Goal: Task Accomplishment & Management: Use online tool/utility

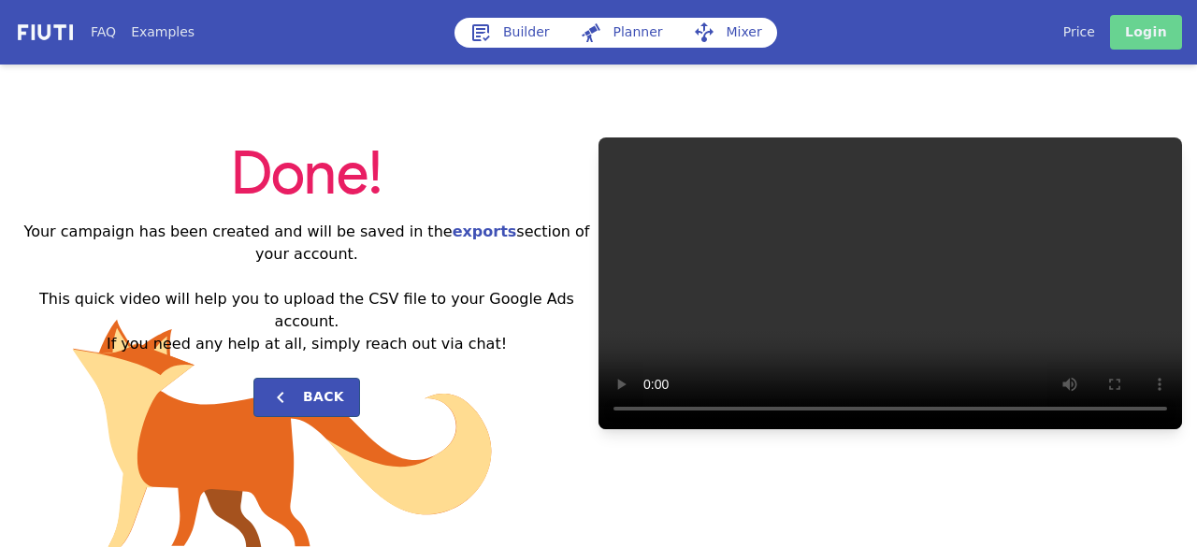
click at [1144, 27] on link "Login" at bounding box center [1146, 32] width 72 height 35
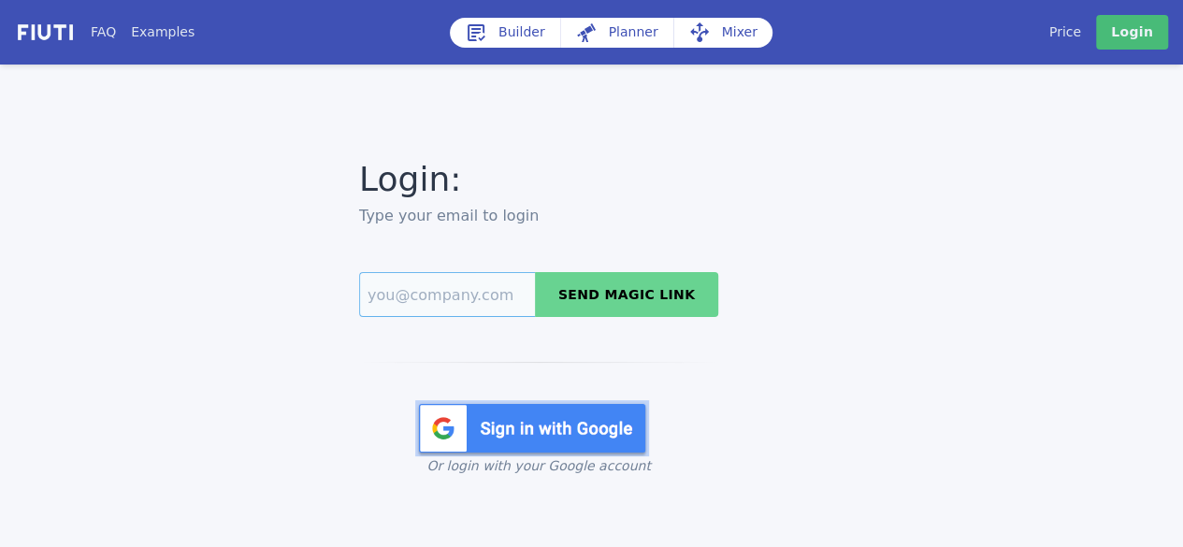
click at [513, 302] on input "Email" at bounding box center [447, 294] width 176 height 45
type input "turnsgcc123@gmail.com"
drag, startPoint x: 601, startPoint y: 426, endPoint x: 314, endPoint y: 351, distance: 296.8
click at [600, 425] on img at bounding box center [532, 428] width 234 height 56
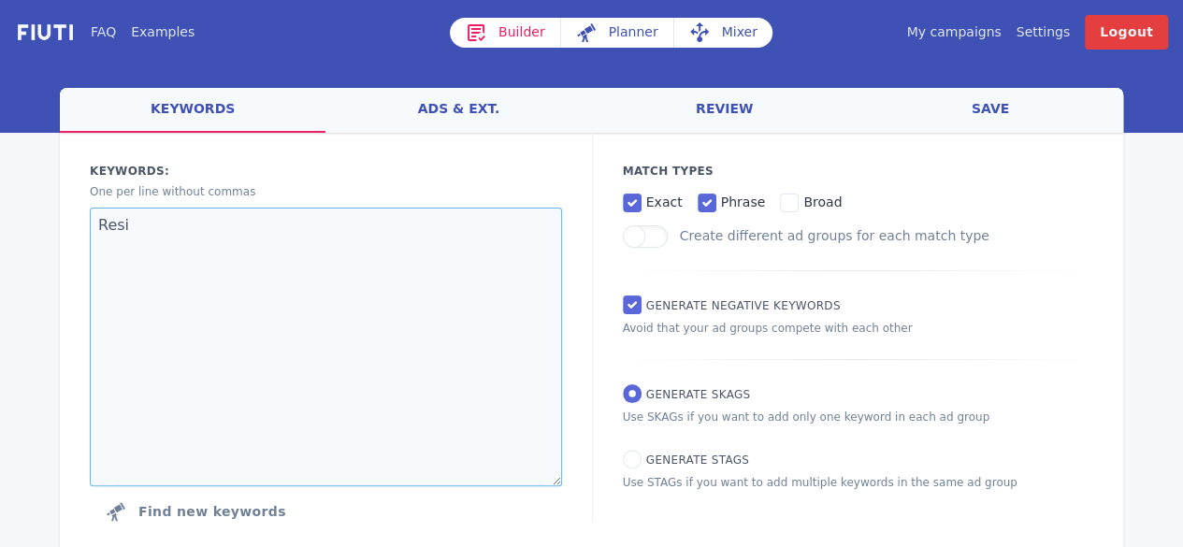
drag, startPoint x: 206, startPoint y: 240, endPoint x: 139, endPoint y: 7, distance: 243.0
click at [60, 208] on div "Keywords: Ad groups: One per line without commas Resi Find new keywords" at bounding box center [326, 346] width 532 height 427
click at [249, 233] on textarea "Resi" at bounding box center [326, 347] width 472 height 279
drag, startPoint x: 151, startPoint y: 245, endPoint x: 24, endPoint y: 190, distance: 137.7
click at [19, 227] on div "FAQ Examples Builder Planner Mixer My campaigns Price Settings Login Logout wel…" at bounding box center [591, 298] width 1183 height 597
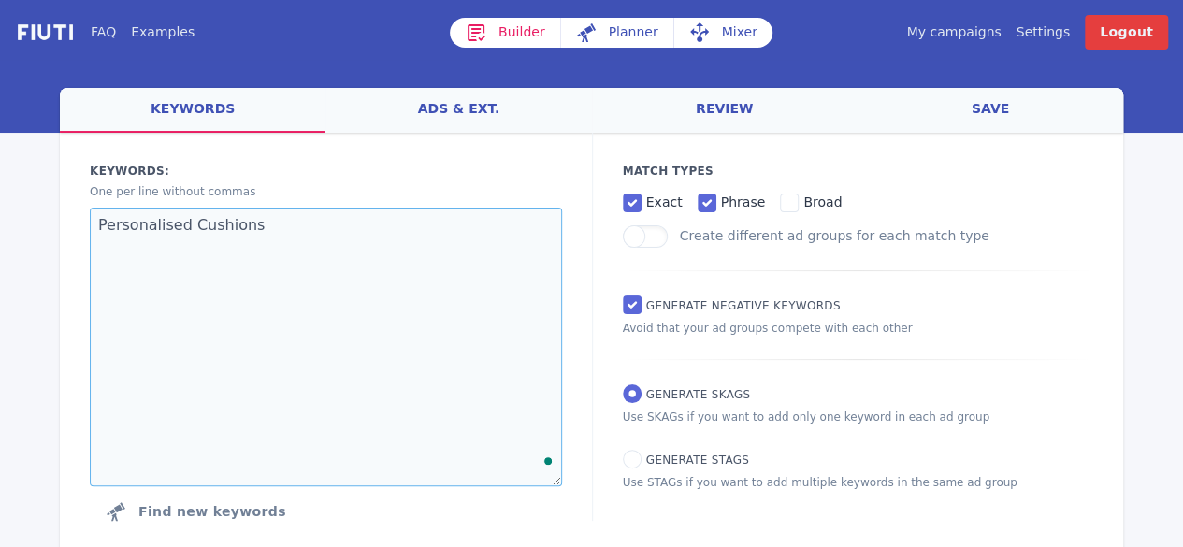
type textarea "Personalised Cushions"
drag, startPoint x: 262, startPoint y: 220, endPoint x: 84, endPoint y: 237, distance: 178.4
click at [90, 237] on textarea "Personalised Cushions" at bounding box center [326, 347] width 472 height 279
click at [697, 197] on input "phrase" at bounding box center [706, 203] width 19 height 19
checkbox input "false"
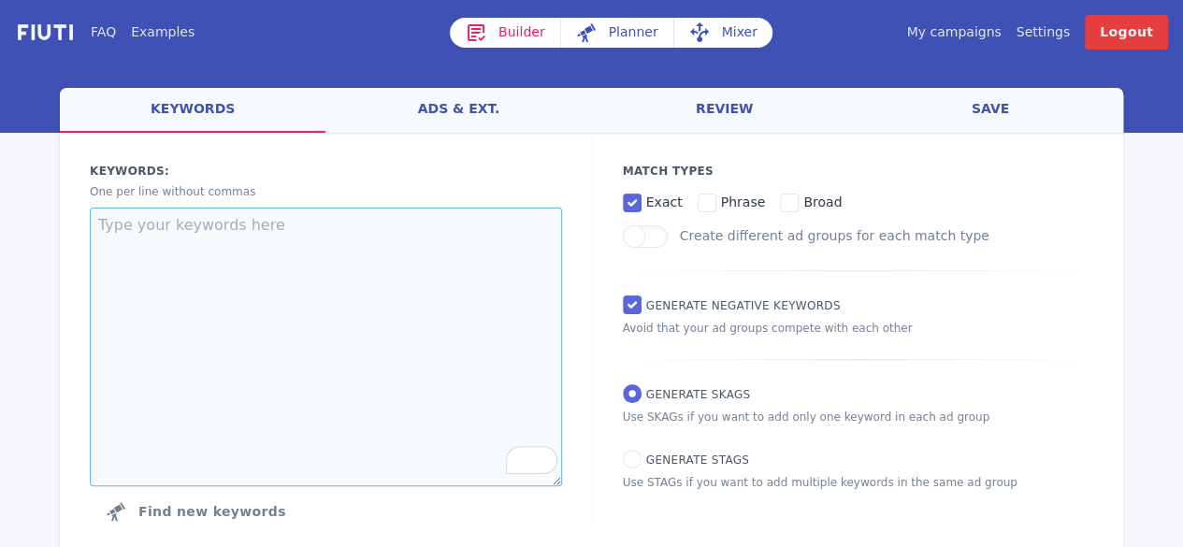
paste textarea "personalised mugs custom mugs custom coffee mugs photo mugs custom mug printing…"
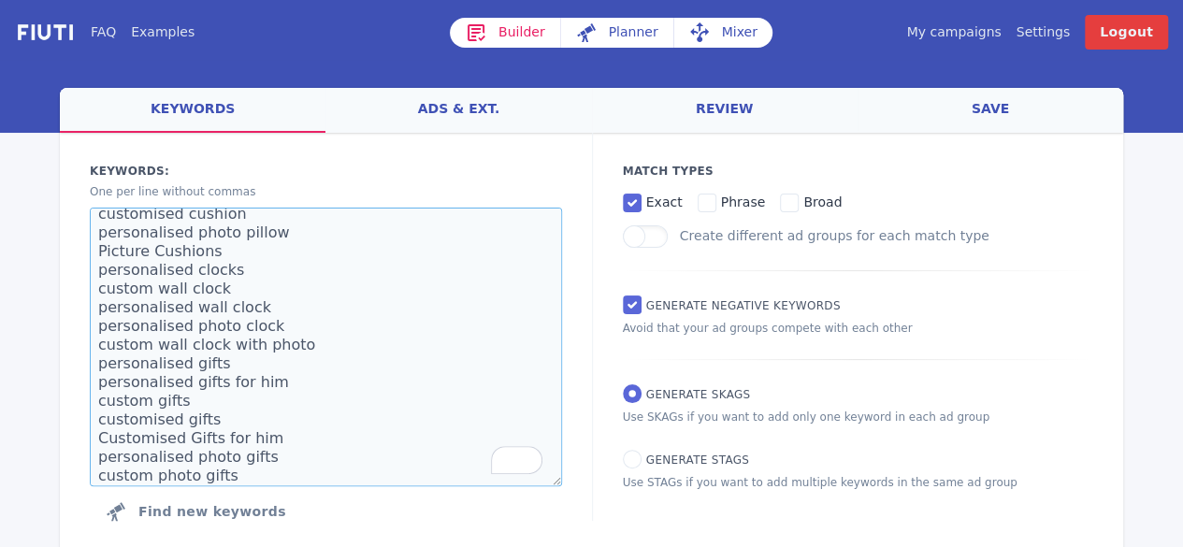
scroll to position [63, 0]
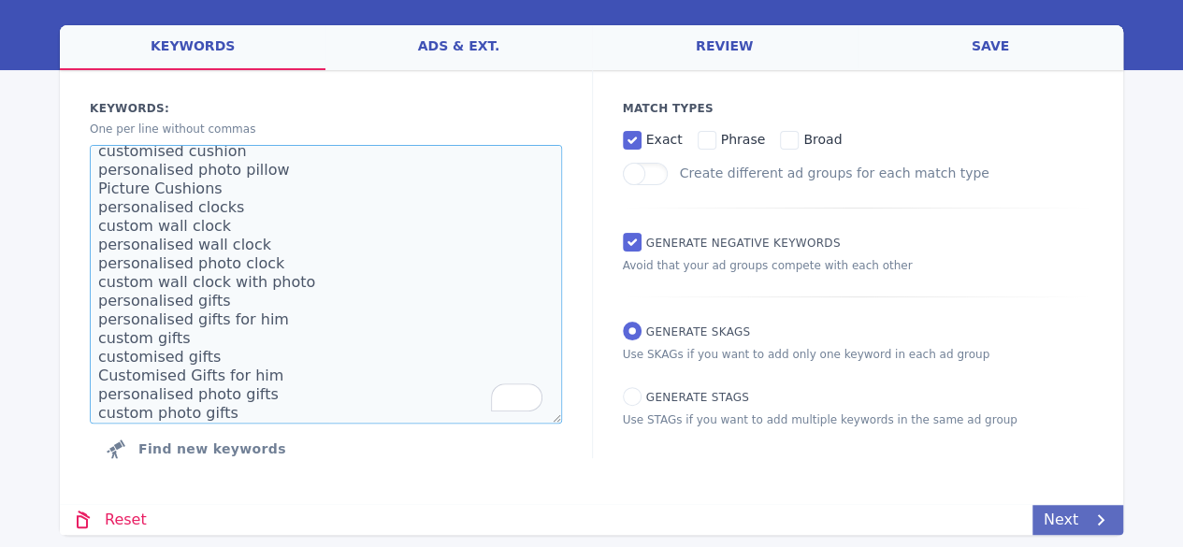
type textarea "personalised mugs custom mugs custom coffee mugs photo mugs custom mug printing…"
click at [1080, 508] on link "Next" at bounding box center [1077, 520] width 91 height 30
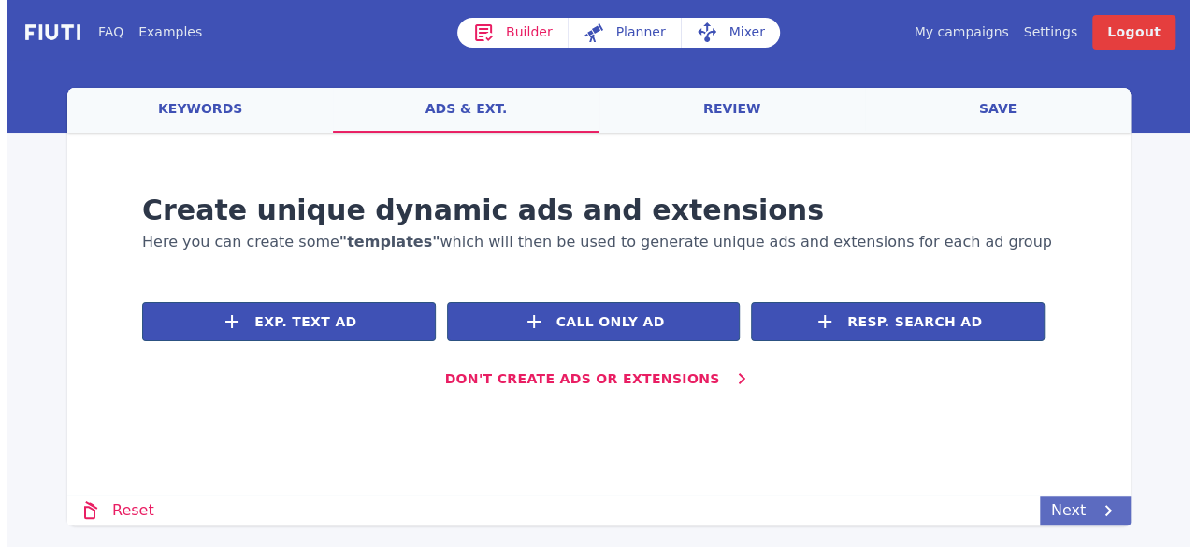
scroll to position [0, 0]
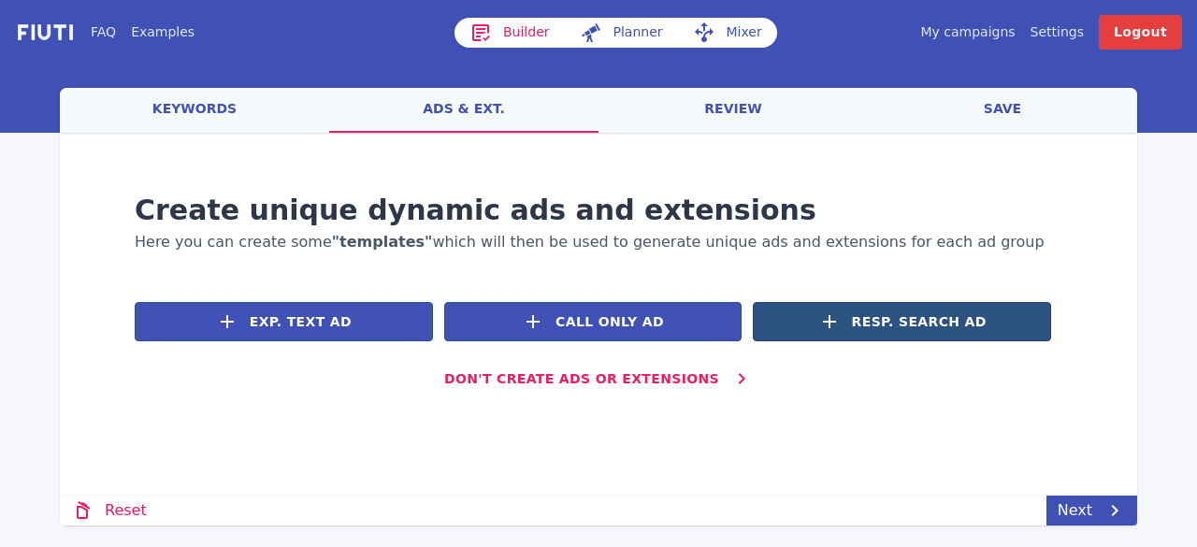
click at [884, 324] on span "Resp. Search Ad" at bounding box center [919, 322] width 135 height 20
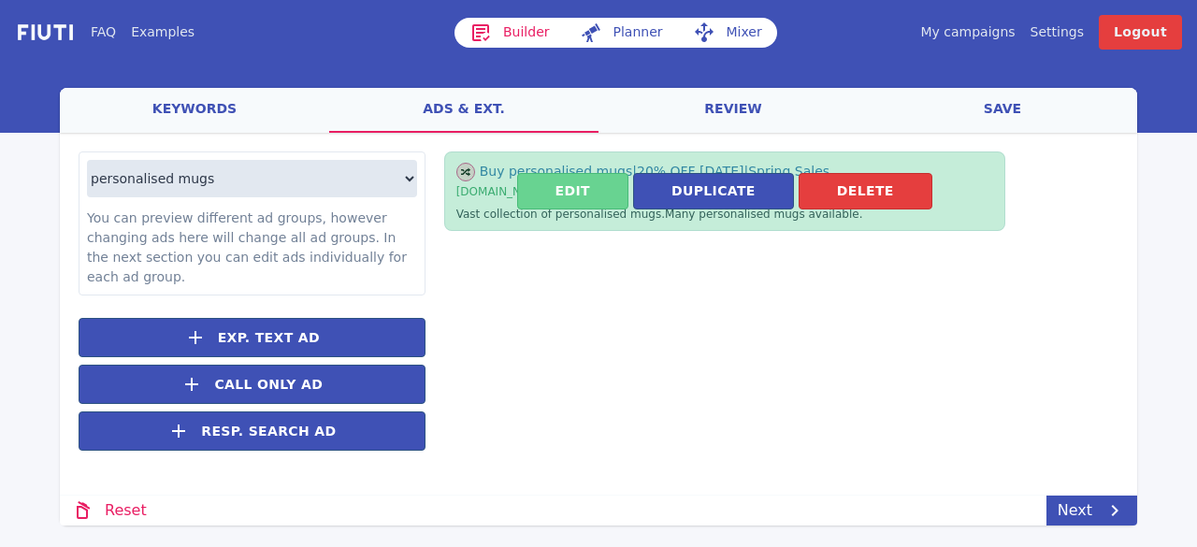
click at [597, 195] on button "Edit" at bounding box center [572, 191] width 111 height 36
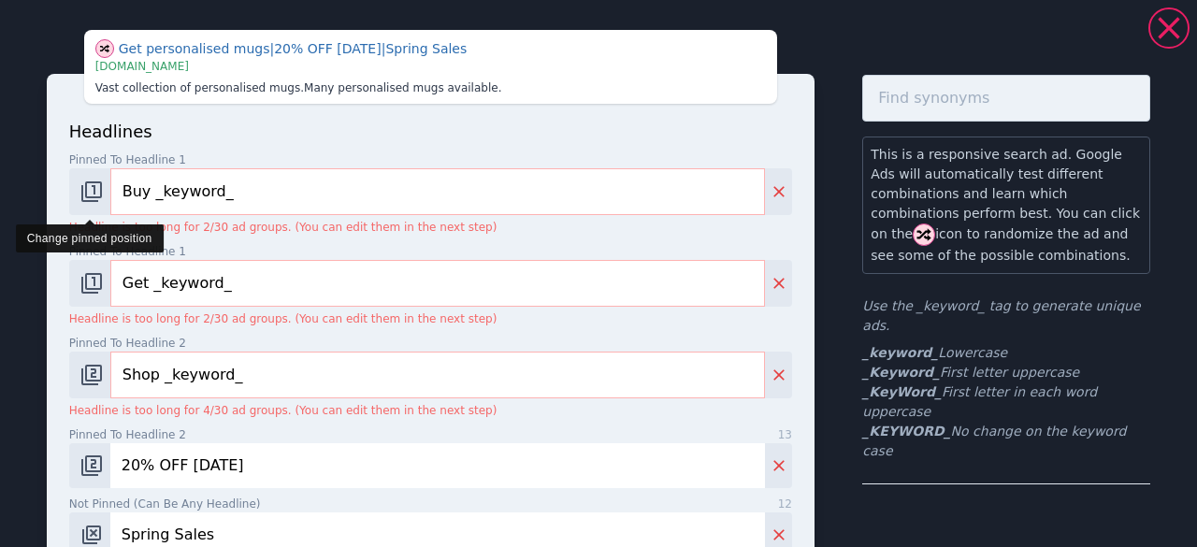
drag, startPoint x: 146, startPoint y: 195, endPoint x: 106, endPoint y: 195, distance: 40.2
click at [106, 195] on div "Buy _keyword_" at bounding box center [430, 191] width 723 height 47
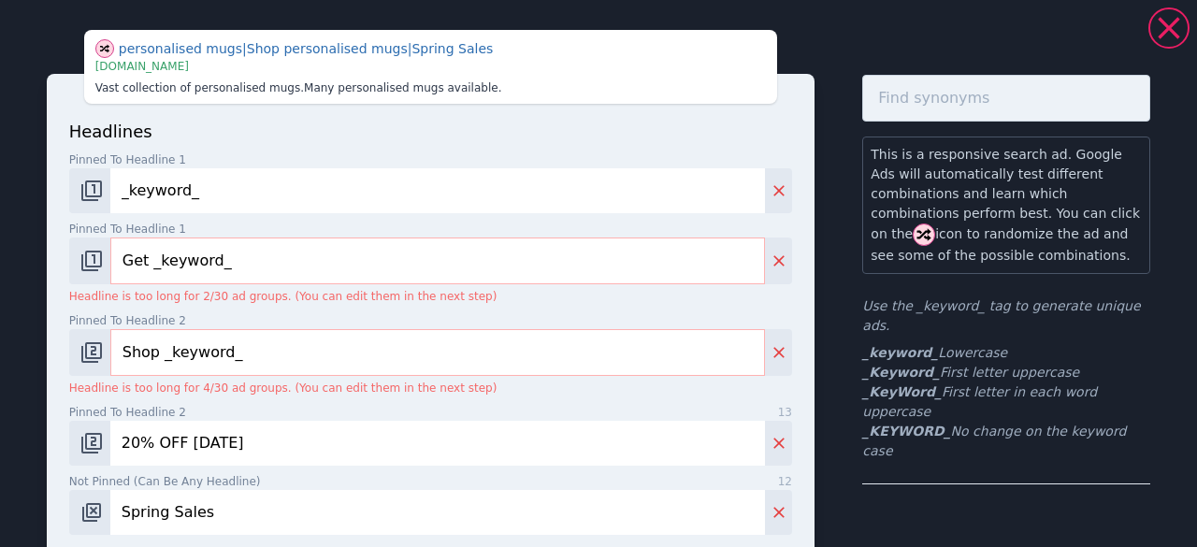
click at [133, 194] on input "_keyword_" at bounding box center [437, 190] width 654 height 45
click at [166, 193] on input "_Keyword_" at bounding box center [437, 190] width 654 height 45
type input "_KeyWord_"
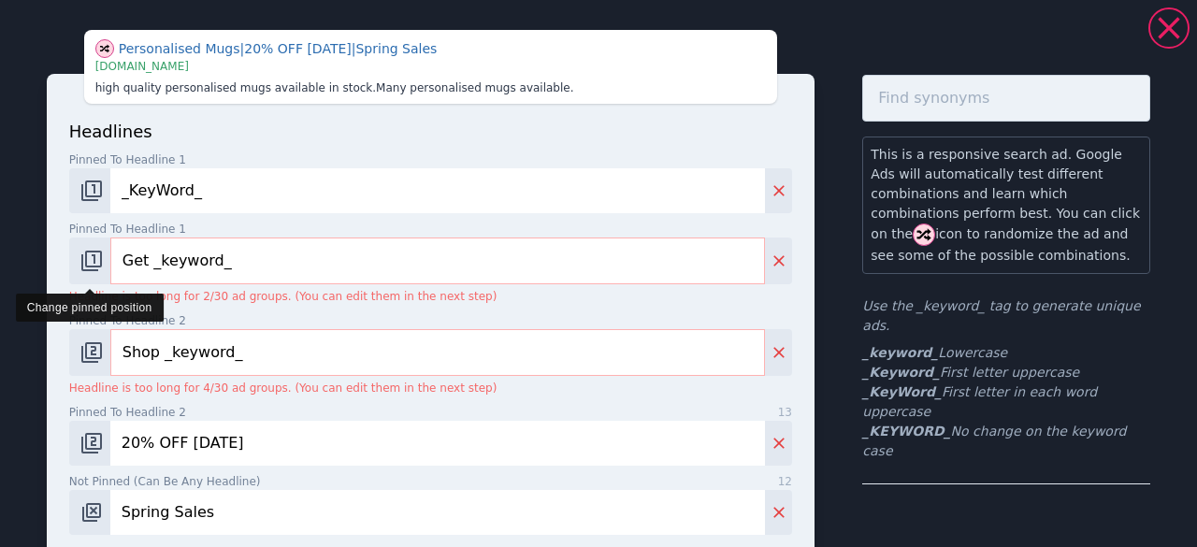
drag, startPoint x: 261, startPoint y: 259, endPoint x: 96, endPoint y: 266, distance: 164.7
click at [96, 266] on div "Get _keyword_" at bounding box center [430, 260] width 723 height 47
paste input "Fundraise For Your School"
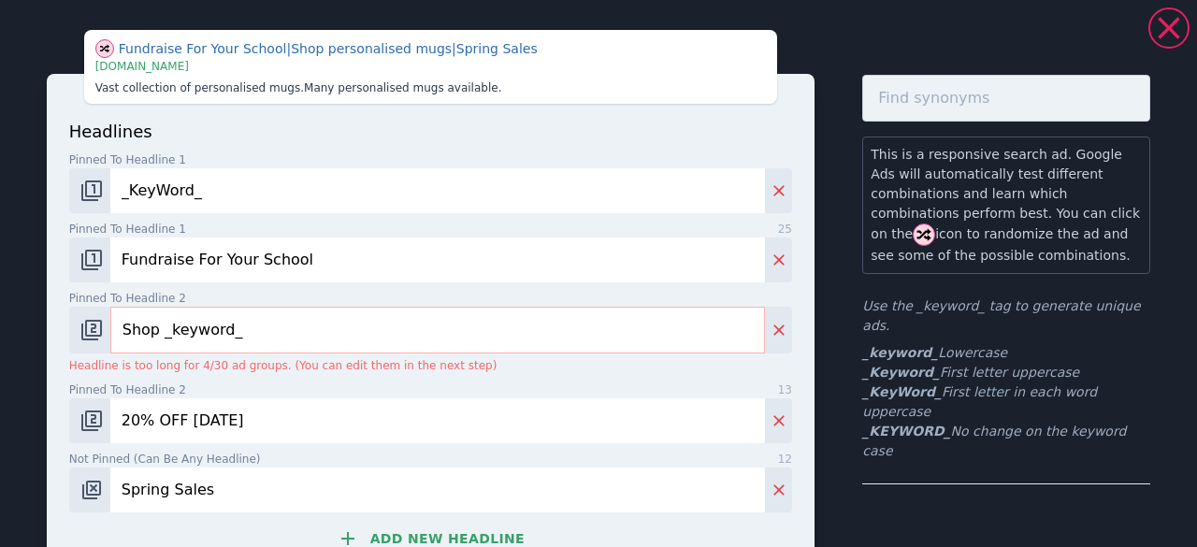
type input "Fundraise For Your School"
drag, startPoint x: 238, startPoint y: 343, endPoint x: 108, endPoint y: 337, distance: 131.1
click at [108, 337] on div "Shop _keyword_" at bounding box center [430, 330] width 723 height 47
paste input "Personalised Gifts UK"
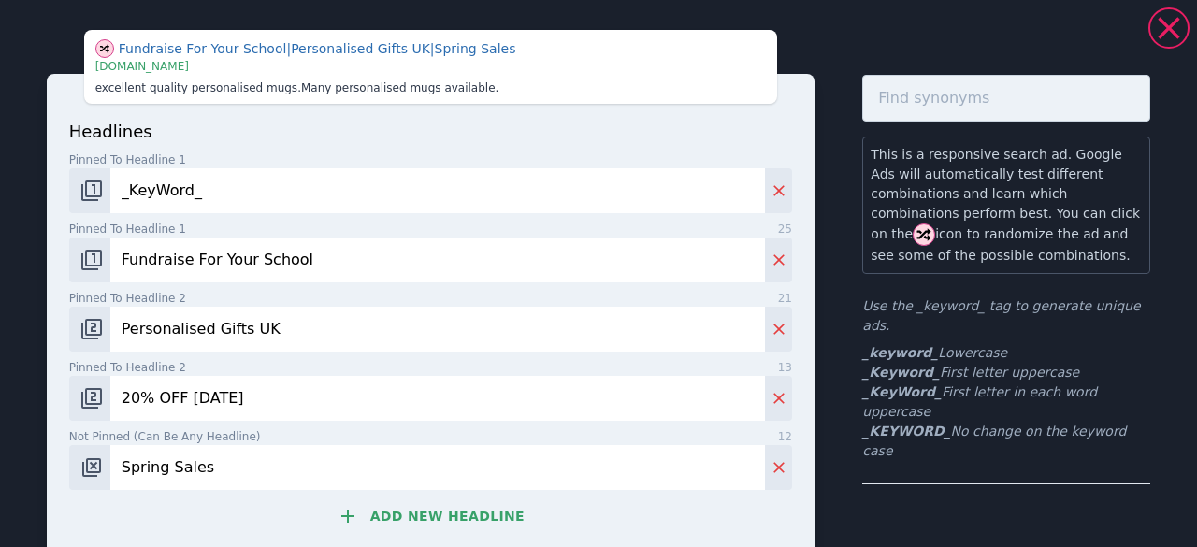
type input "Personalised Gifts UK"
drag, startPoint x: 261, startPoint y: 399, endPoint x: 111, endPoint y: 399, distance: 149.6
click at [111, 399] on input "20% OFF [DATE]" at bounding box center [437, 398] width 654 height 45
paste input "10% Funds Education"
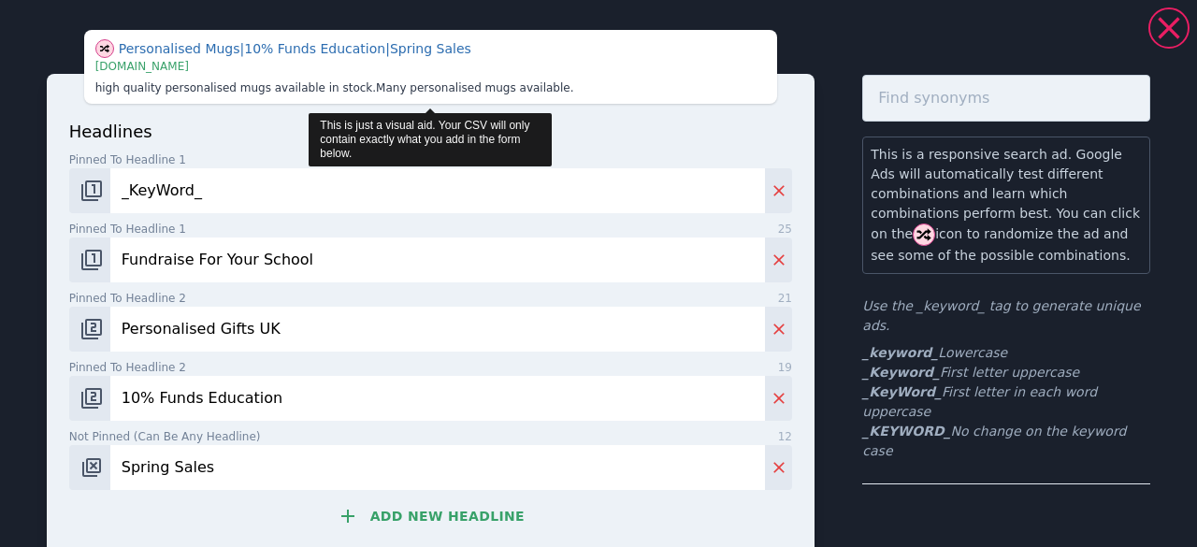
type input "10% Funds Education"
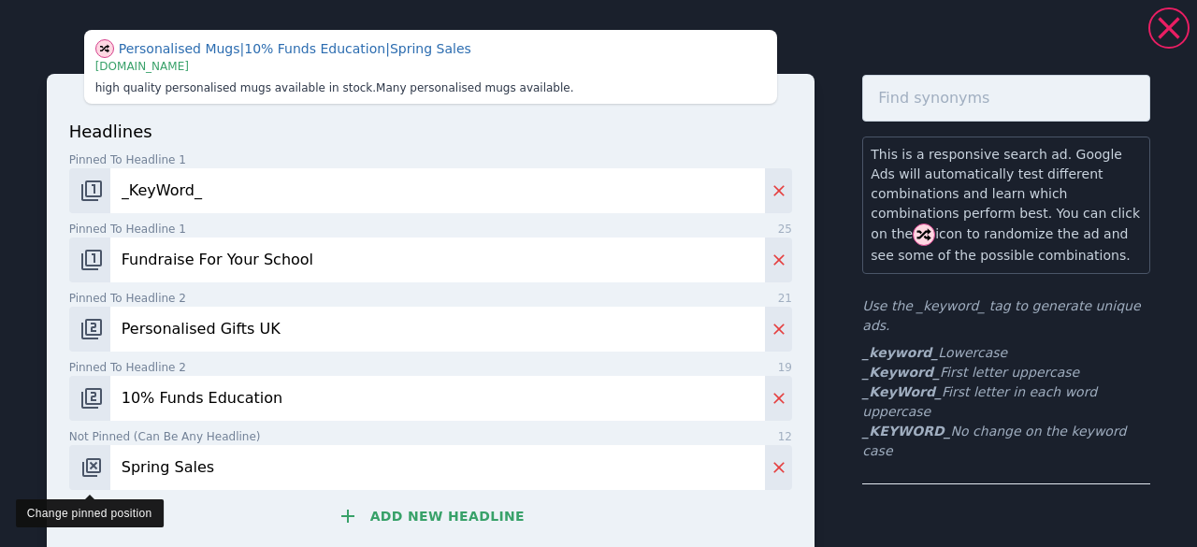
drag, startPoint x: 251, startPoint y: 462, endPoint x: 79, endPoint y: 462, distance: 172.0
click at [79, 462] on div "Spring Sales" at bounding box center [430, 467] width 723 height 45
paste input "hop To Support School"
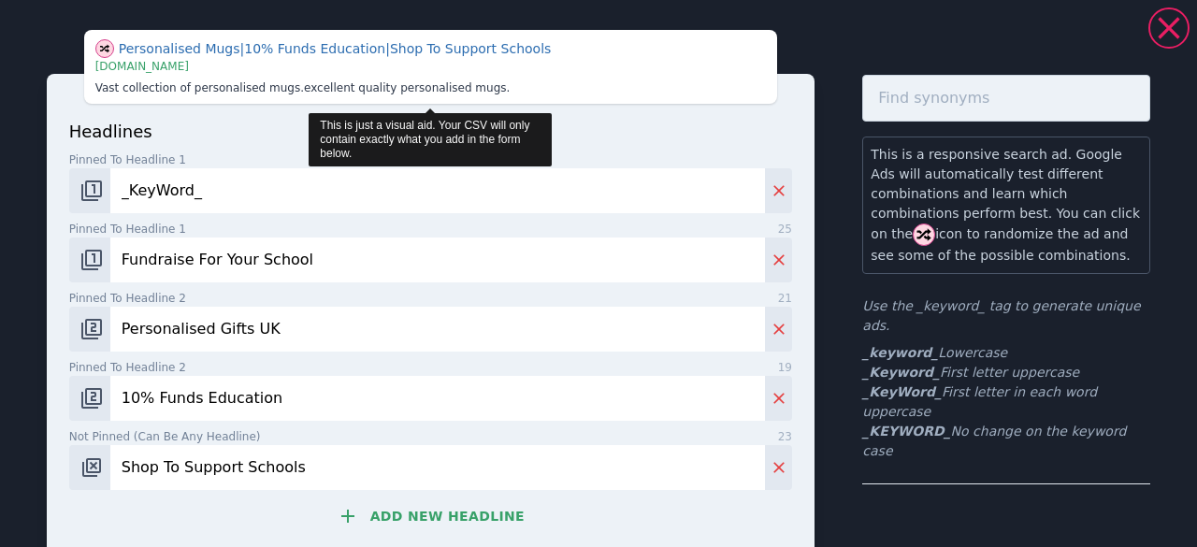
type input "Shop To Support Schools"
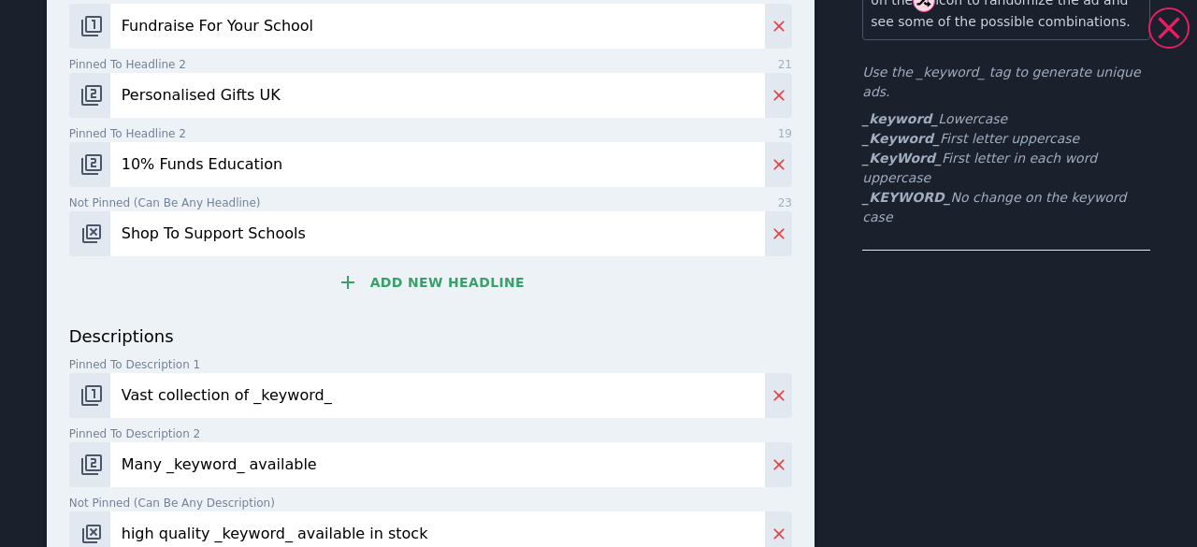
scroll to position [236, 0]
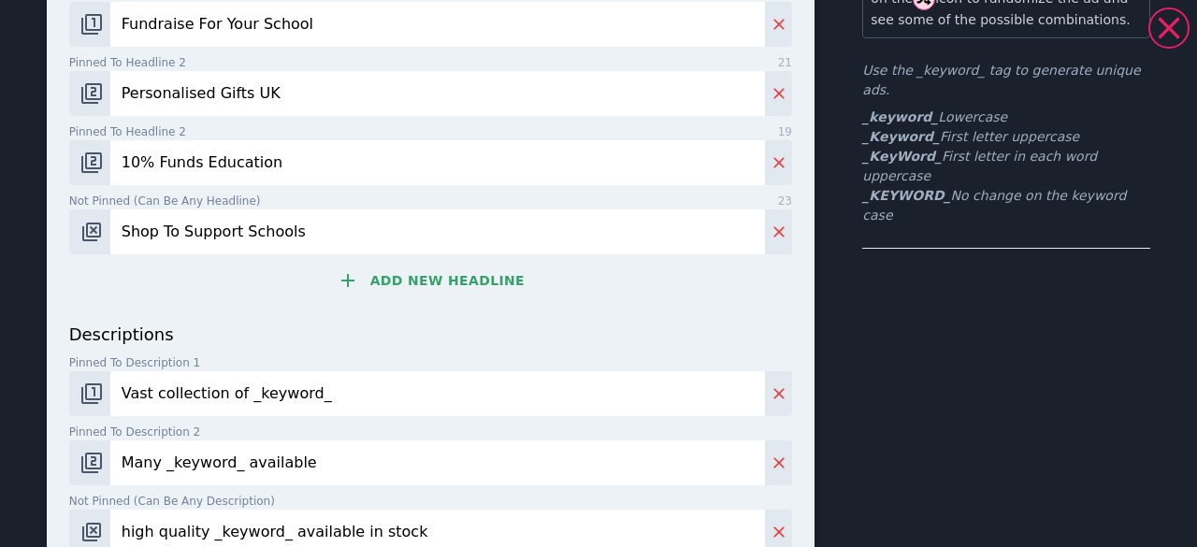
click at [441, 268] on button "Add new headline" at bounding box center [430, 280] width 723 height 37
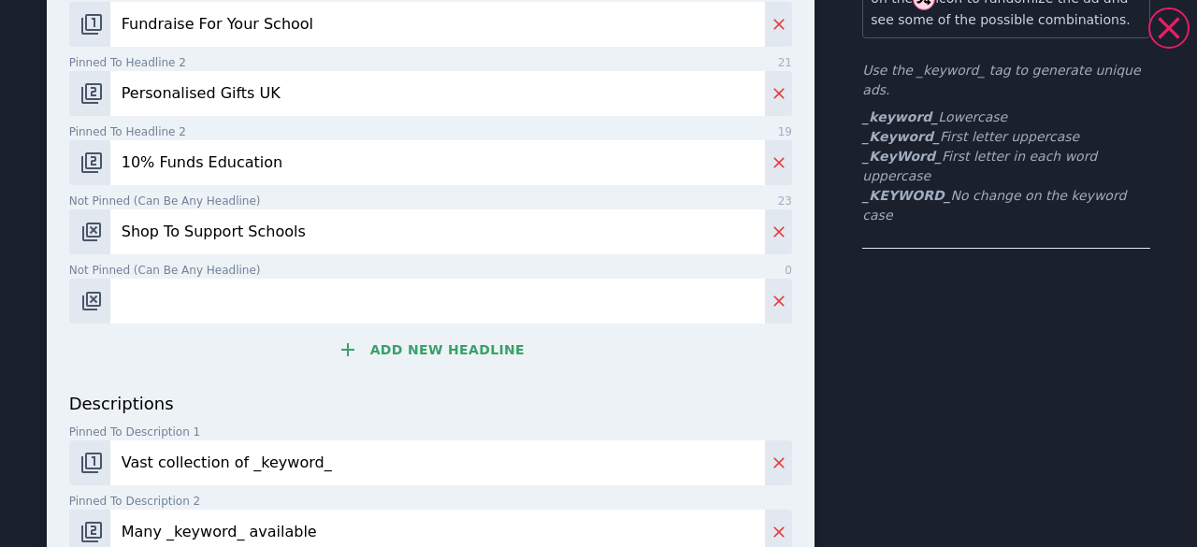
click at [280, 309] on input "Not pinned (Can be any headline) 0" at bounding box center [437, 301] width 654 height 45
paste input "Unique Keepsake Gifts"
type input "Unique Keepsake Gifts"
click at [424, 352] on button "Add new headline" at bounding box center [430, 349] width 723 height 37
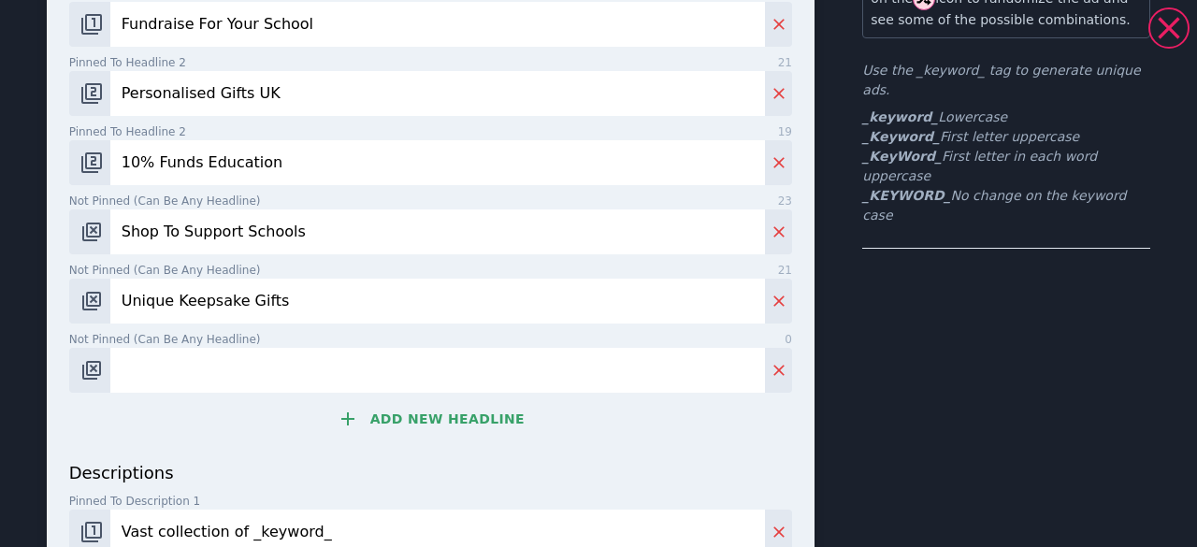
click at [213, 382] on input "Not pinned (Can be any headline) 0" at bounding box center [437, 370] width 654 height 45
paste input "Gifts That Give Back"
type input "Gifts That Give Back"
click at [433, 410] on button "Add new headline" at bounding box center [430, 418] width 723 height 37
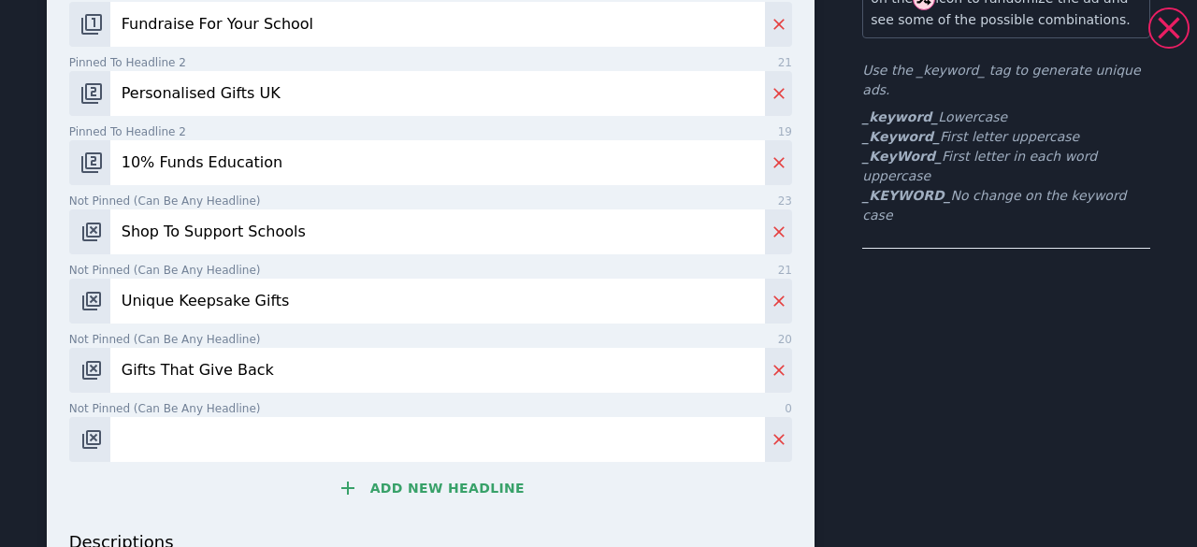
drag, startPoint x: 490, startPoint y: 519, endPoint x: 476, endPoint y: 513, distance: 15.1
click at [479, 513] on div "headlines Pinned to headline 1 10 _KeyWord_ Pinned to headline 1 25 Fundraise F…" at bounding box center [430, 206] width 723 height 646
click at [441, 485] on button "Add new headline" at bounding box center [430, 487] width 723 height 37
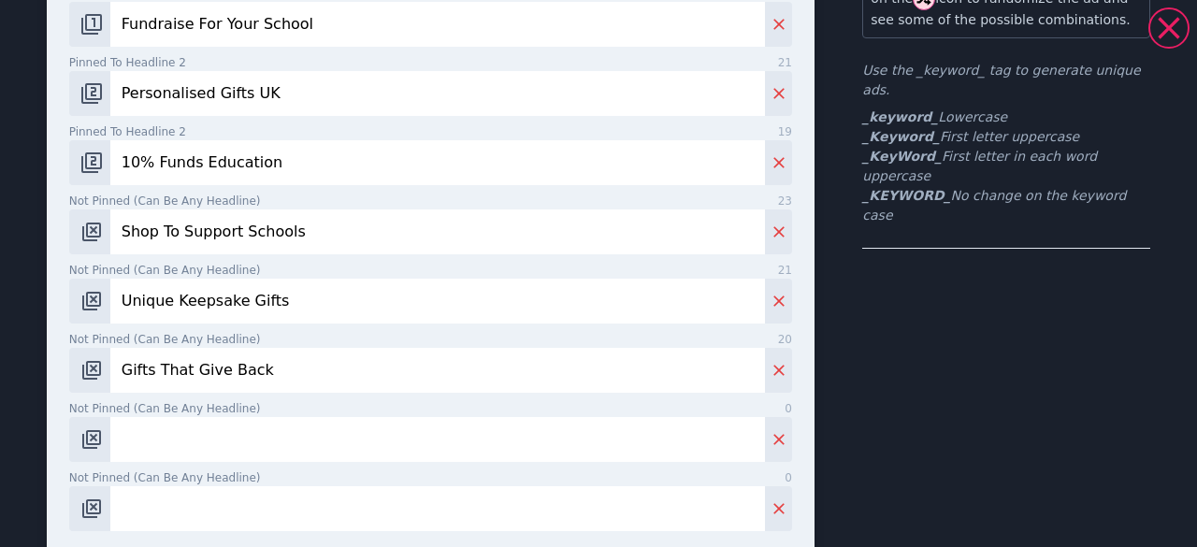
click at [215, 438] on input "Not pinned (Can be any headline) 0" at bounding box center [437, 439] width 654 height 45
paste input "Mugs, Clocks & Coasters"
type input "Mugs, Clocks & Coasters"
paste input "Calendars & Wall Art"
type input "Calendars & Wall Art"
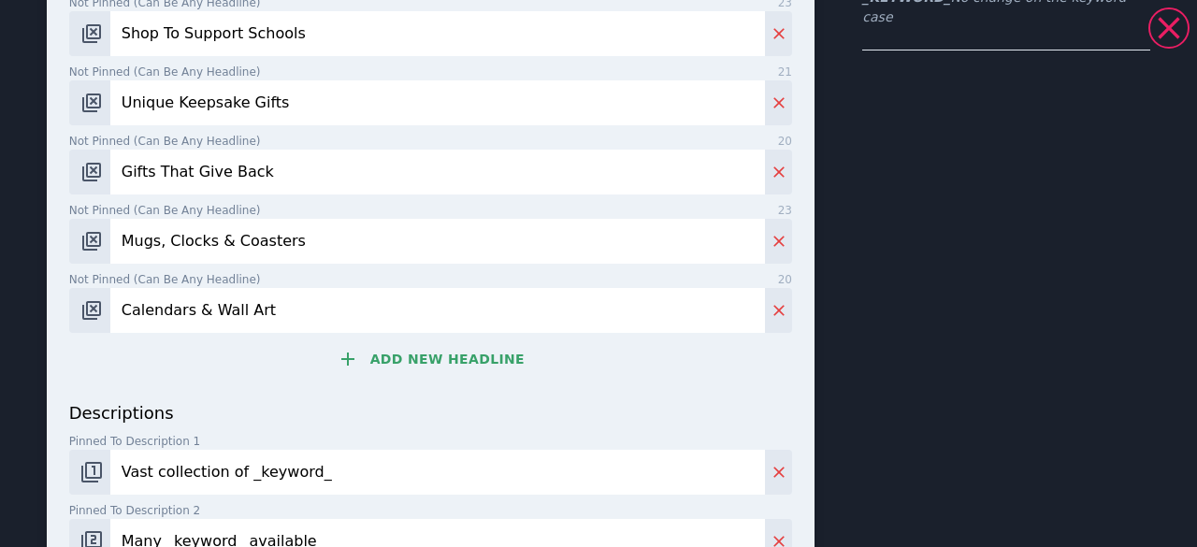
scroll to position [438, 0]
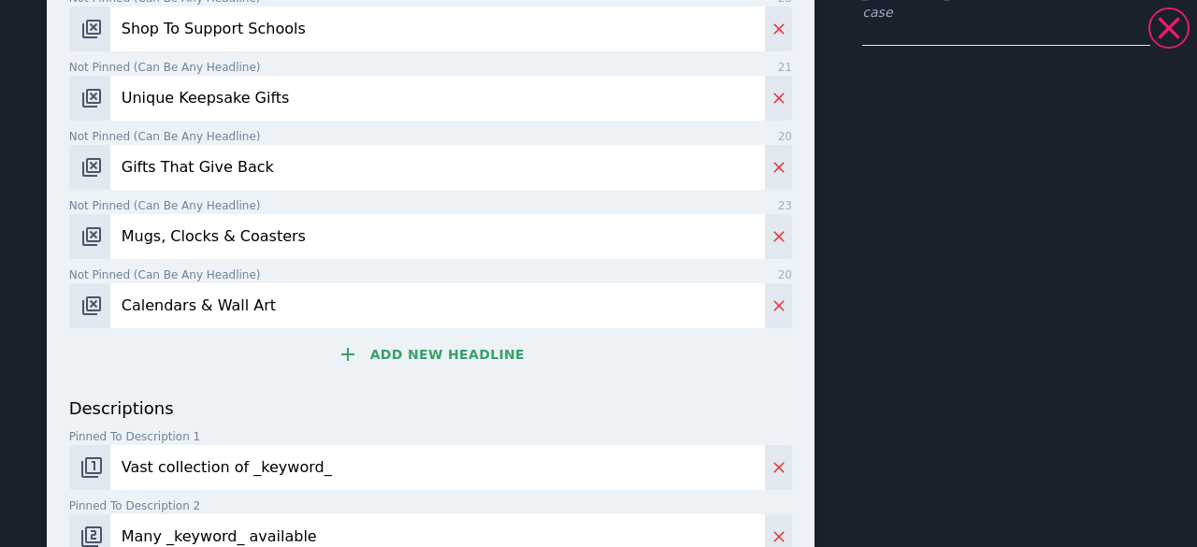
click at [449, 356] on button "Add new headline" at bounding box center [430, 354] width 723 height 37
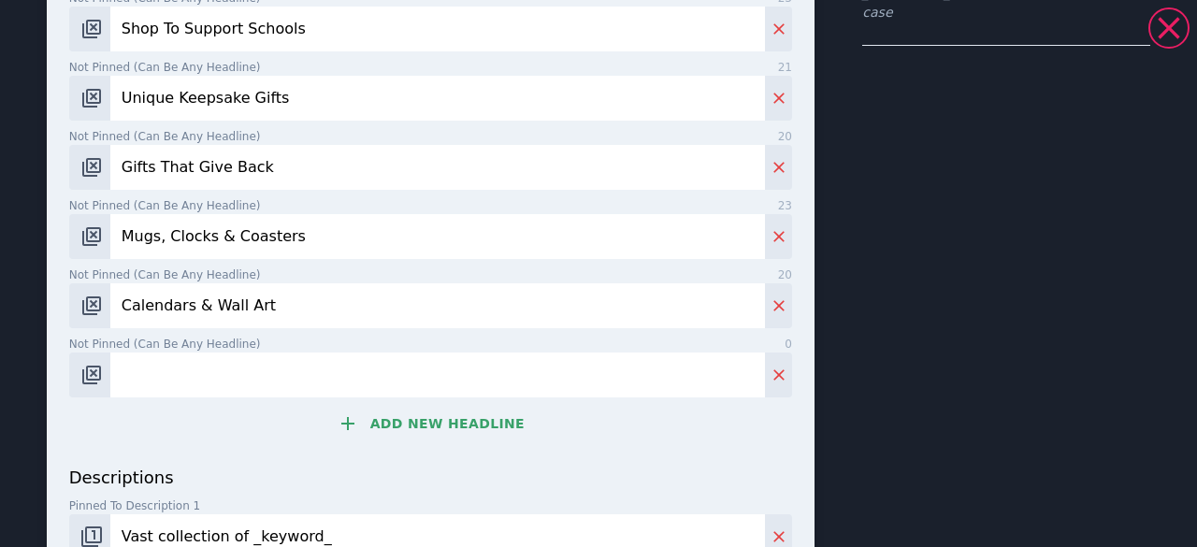
click at [183, 367] on input "Not pinned (Can be any headline) 0" at bounding box center [437, 374] width 654 height 45
paste input "UK Made Photo Gifts"
type input "UK Made Photo Gifts"
click at [413, 420] on button "Add new headline" at bounding box center [430, 423] width 723 height 37
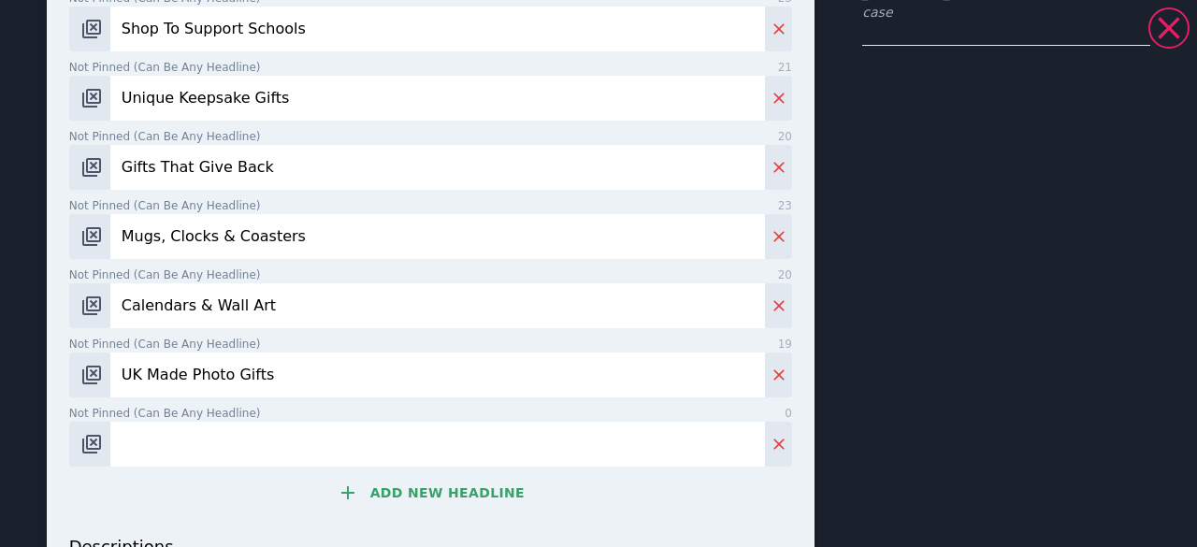
click at [234, 444] on input "Not pinned (Can be any headline) 0" at bounding box center [437, 444] width 654 height 45
paste input "Eco-Friendly Products"
type input "Eco-Friendly Products"
click at [438, 489] on button "Add new headline" at bounding box center [430, 492] width 723 height 37
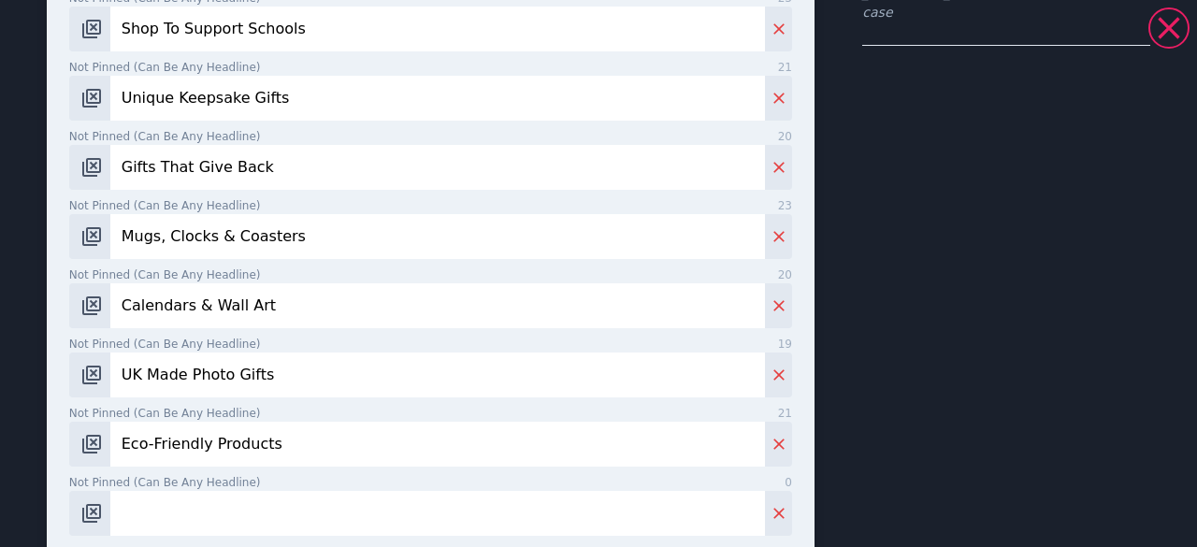
click at [201, 515] on input "Not pinned (Can be any headline) 0" at bounding box center [437, 513] width 654 height 45
paste input "Perfect Custom Presents"
type input "Perfect Custom Presents"
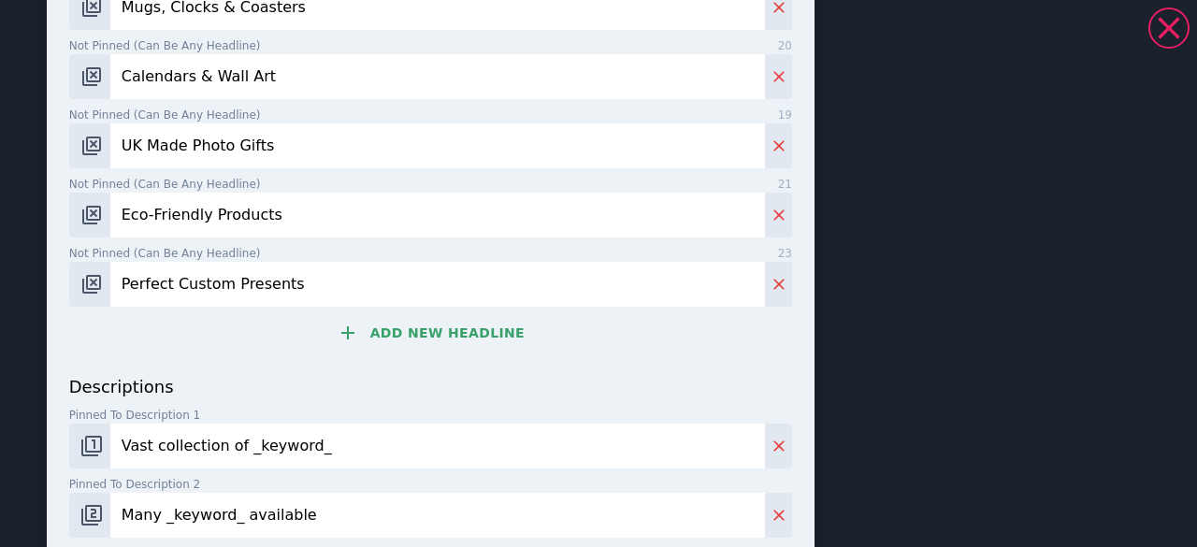
scroll to position [684, 0]
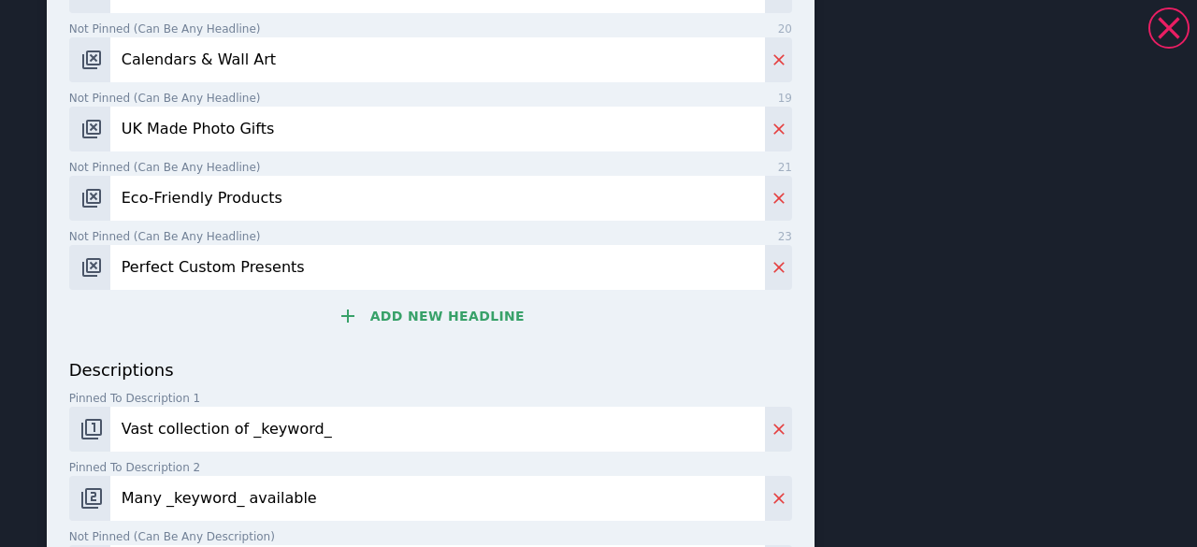
click at [442, 309] on button "Add new headline" at bounding box center [430, 315] width 723 height 37
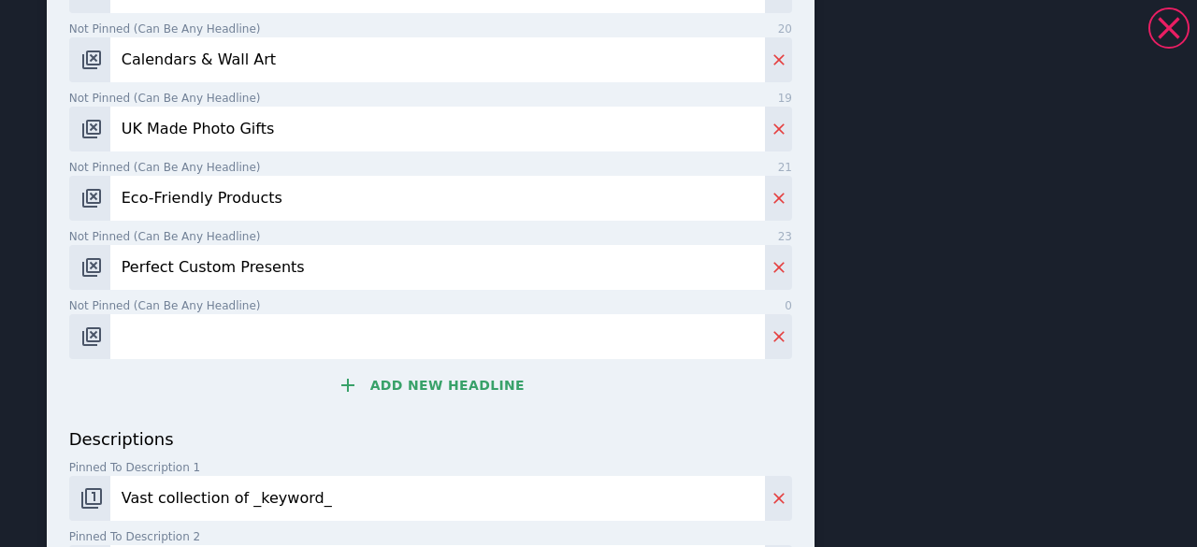
click at [180, 336] on input "Not pinned (Can be any headline) 0" at bounding box center [437, 336] width 654 height 45
paste input "Free Delivery Over £50"
type input "Free Delivery Over £50"
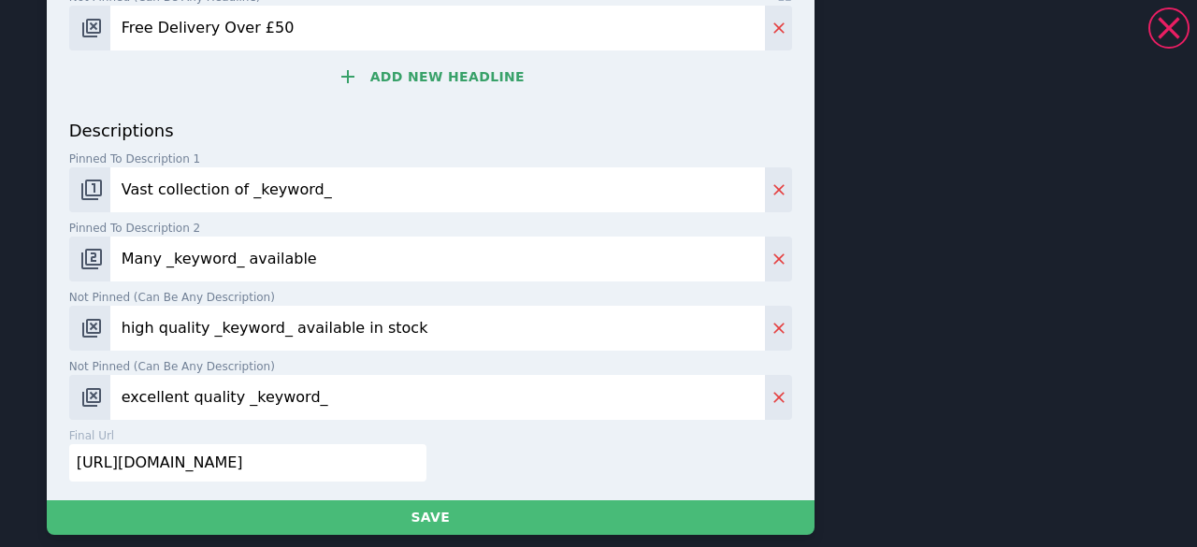
scroll to position [997, 0]
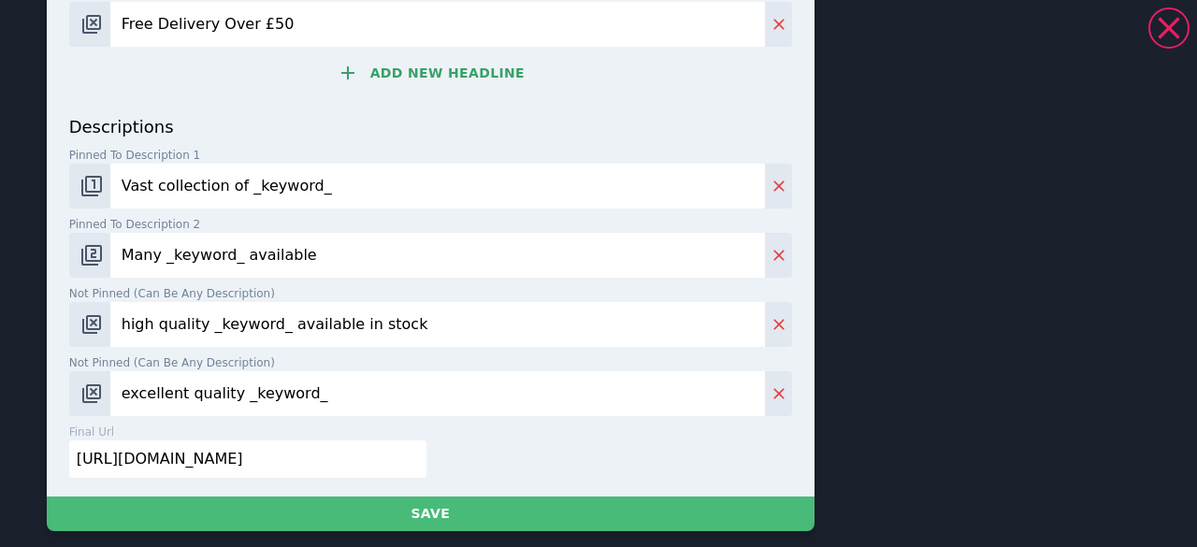
drag, startPoint x: 346, startPoint y: 185, endPoint x: 4, endPoint y: 184, distance: 342.2
paste input "Raise Money For Your School Or Nursery While Buying Unique Personalised Gifts"
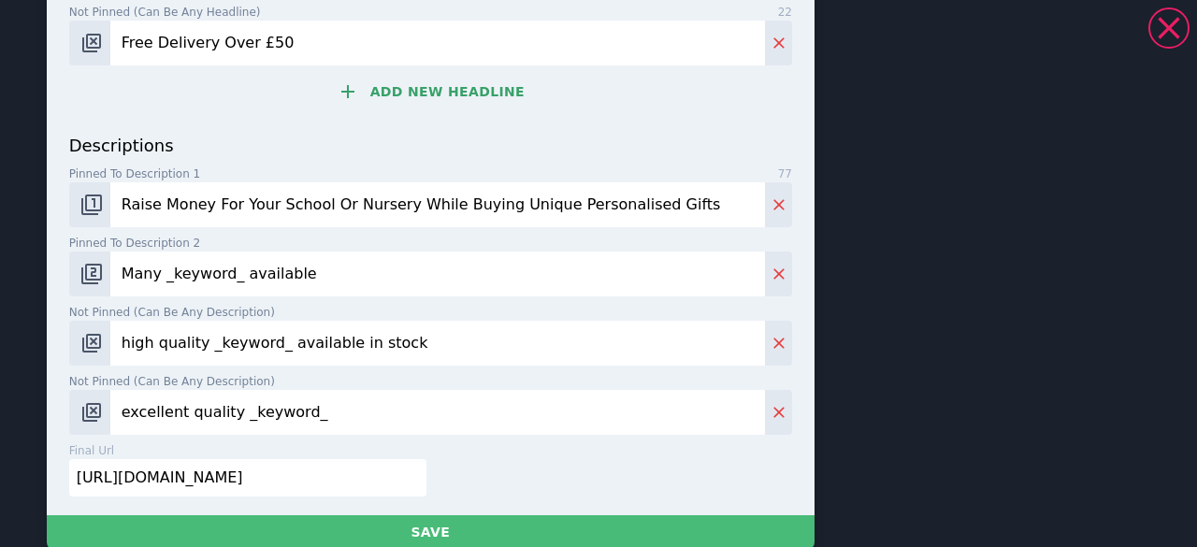
type input "Raise Money For Your School Or Nursery While Buying Unique Personalised Gifts"
drag, startPoint x: 363, startPoint y: 257, endPoint x: 0, endPoint y: 257, distance: 362.8
paste input "Shop Our Wide Range Of Photo Gifts, Keepsakes, And Homeware Made Right Here In …"
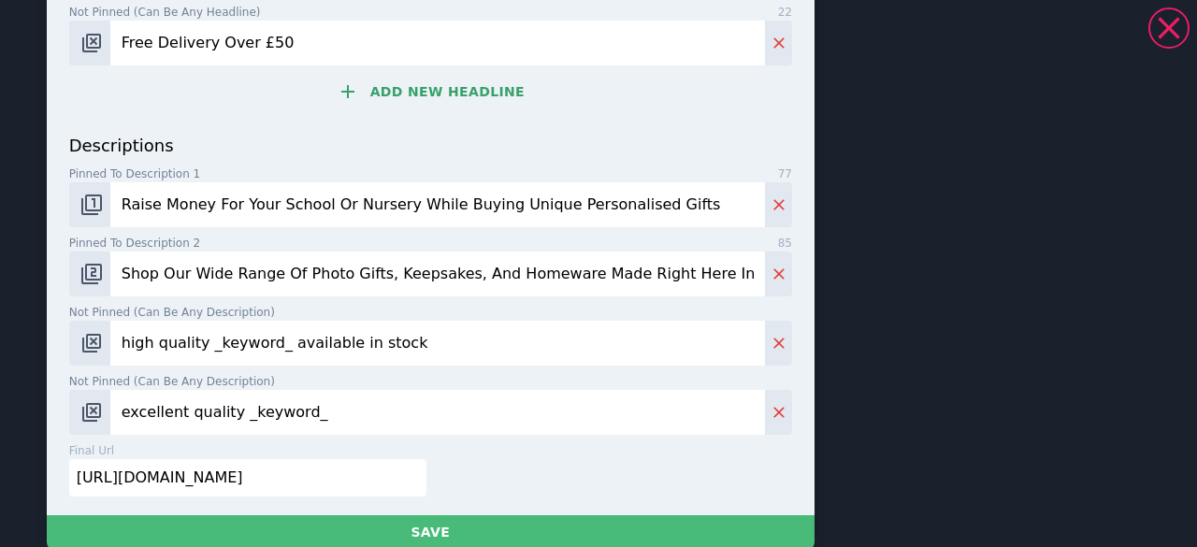
type input "Shop Our Wide Range Of Photo Gifts, Keepsakes, And Homeware Made Right Here In …"
drag, startPoint x: 452, startPoint y: 338, endPoint x: 93, endPoint y: 338, distance: 358.1
click at [93, 338] on div "high quality _keyword_ available in stock" at bounding box center [430, 343] width 723 height 45
paste input "Transform Your Favourite Photos Into Thoughtful Gifts And Give 10% Back To Educ…"
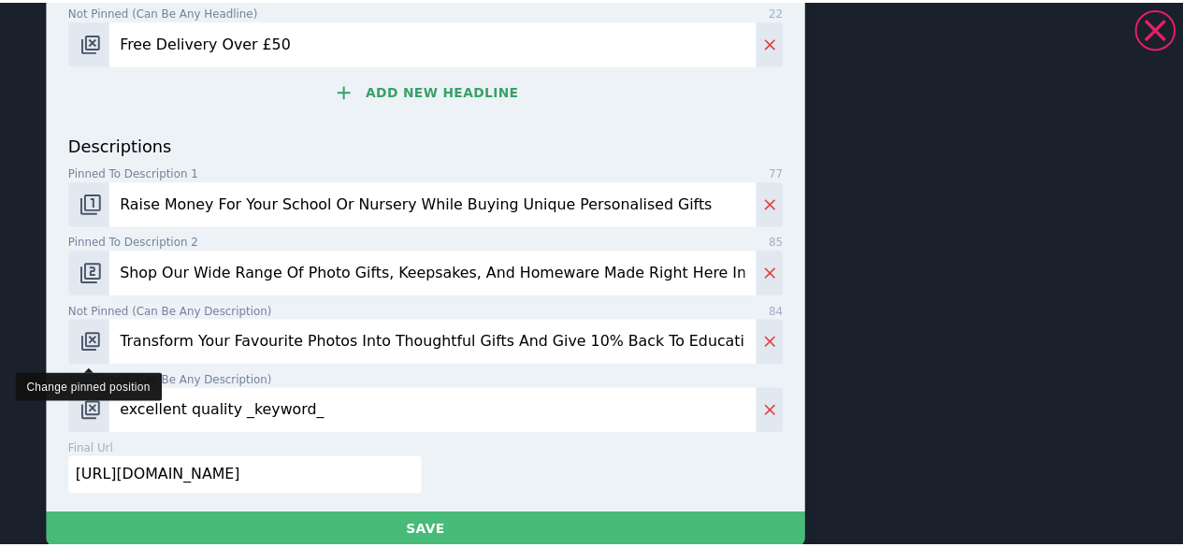
scroll to position [1015, 0]
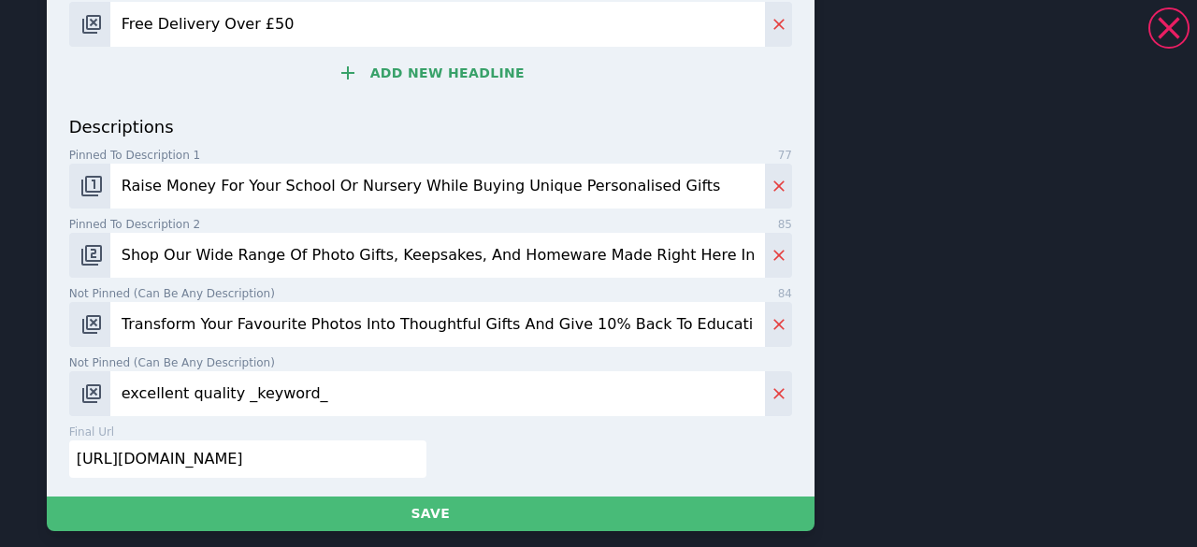
type input "Transform Your Favourite Photos Into Thoughtful Gifts And Give 10% Back To Educ…"
drag, startPoint x: 367, startPoint y: 395, endPoint x: 39, endPoint y: 395, distance: 328.2
paste input "Order Bespoke Mugs, Calendars, And Keyrings With Free Delivery When You Spend O…"
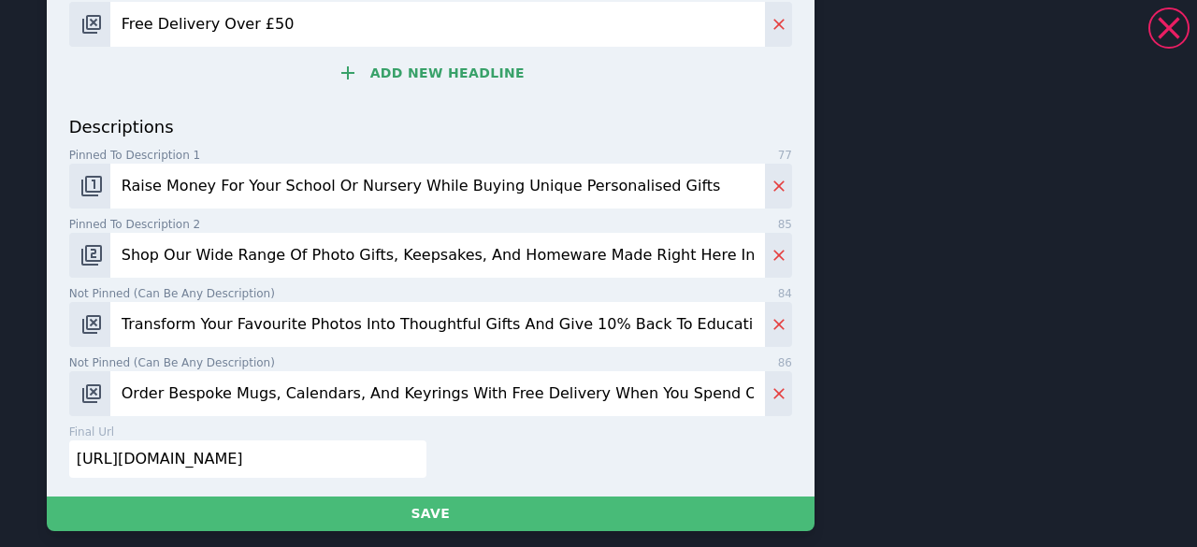
type input "Order Bespoke Mugs, Calendars, And Keyrings With Free Delivery When You Spend O…"
click at [208, 457] on input "[URL][DOMAIN_NAME]" at bounding box center [248, 458] width 358 height 37
paste input "[DOMAIN_NAME][URL]"
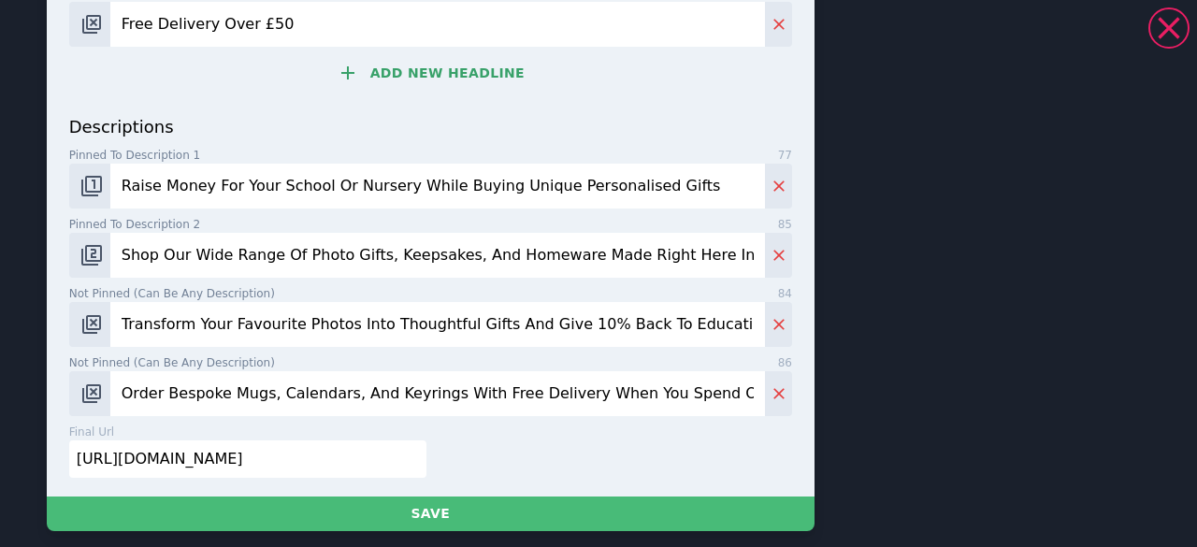
type input "[URL][DOMAIN_NAME]"
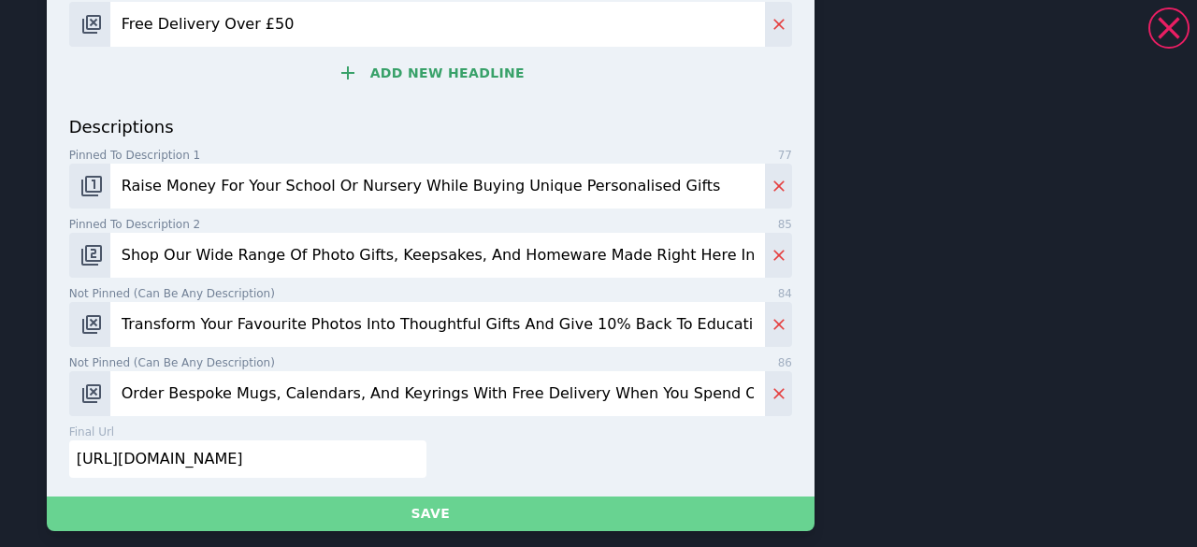
click at [469, 505] on button "Save" at bounding box center [431, 513] width 768 height 35
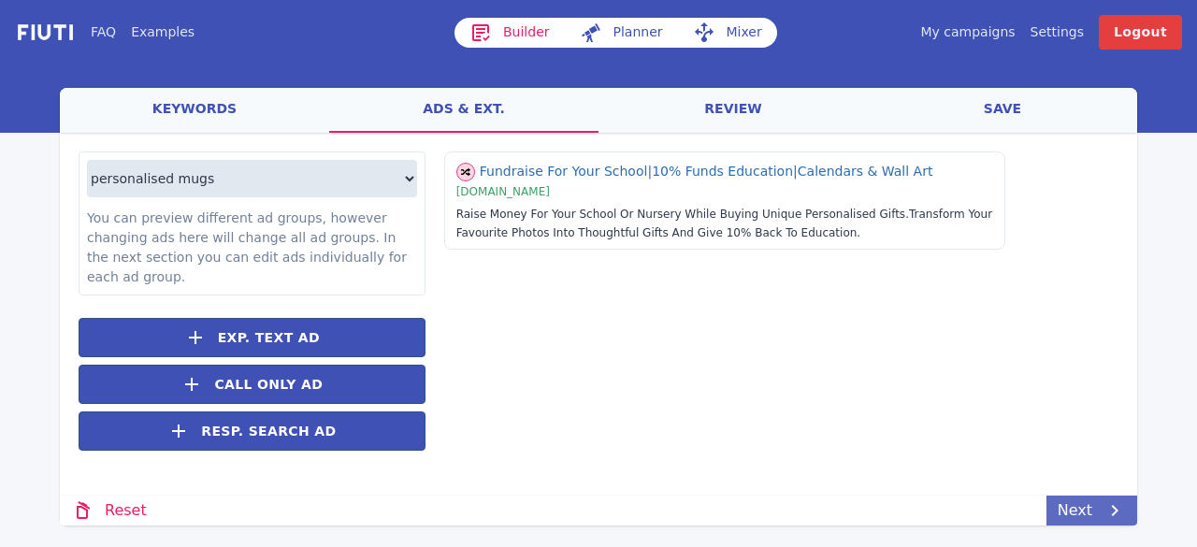
click at [1095, 508] on link "Next" at bounding box center [1091, 511] width 91 height 30
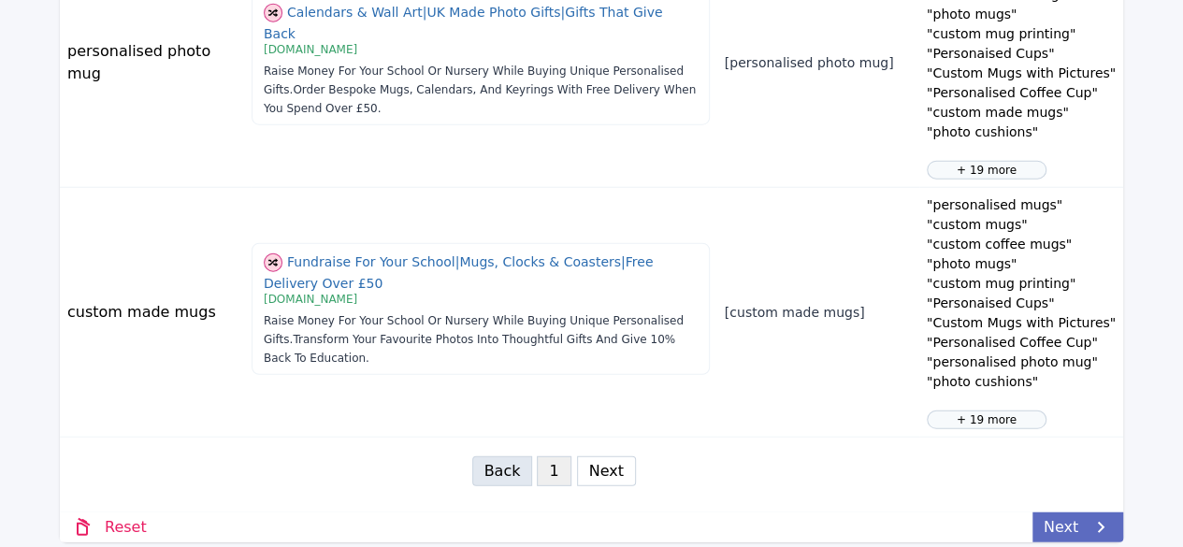
click at [1098, 521] on icon at bounding box center [1100, 527] width 22 height 22
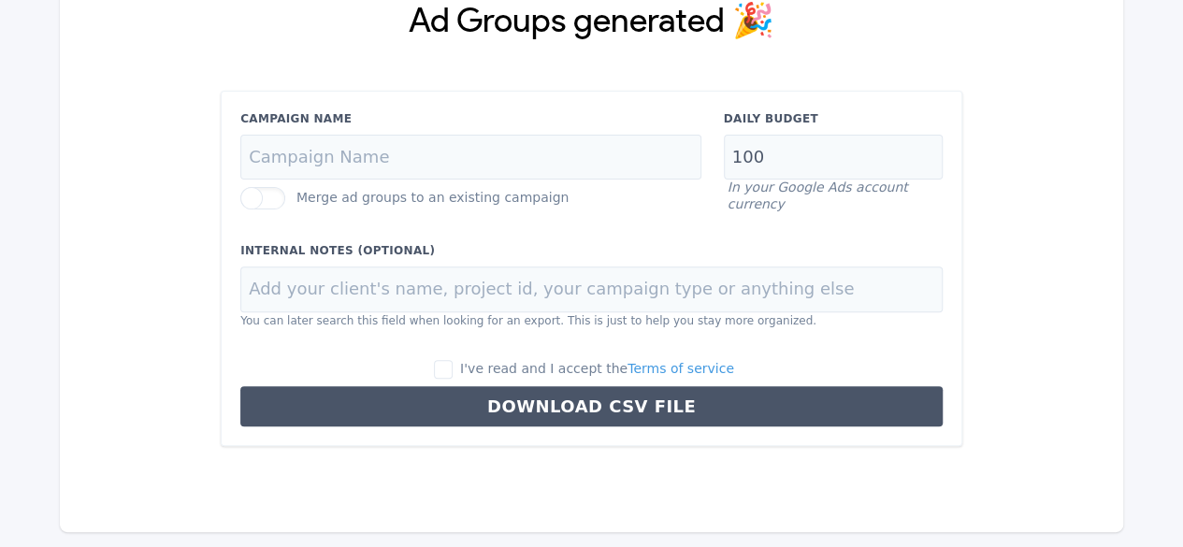
scroll to position [176, 0]
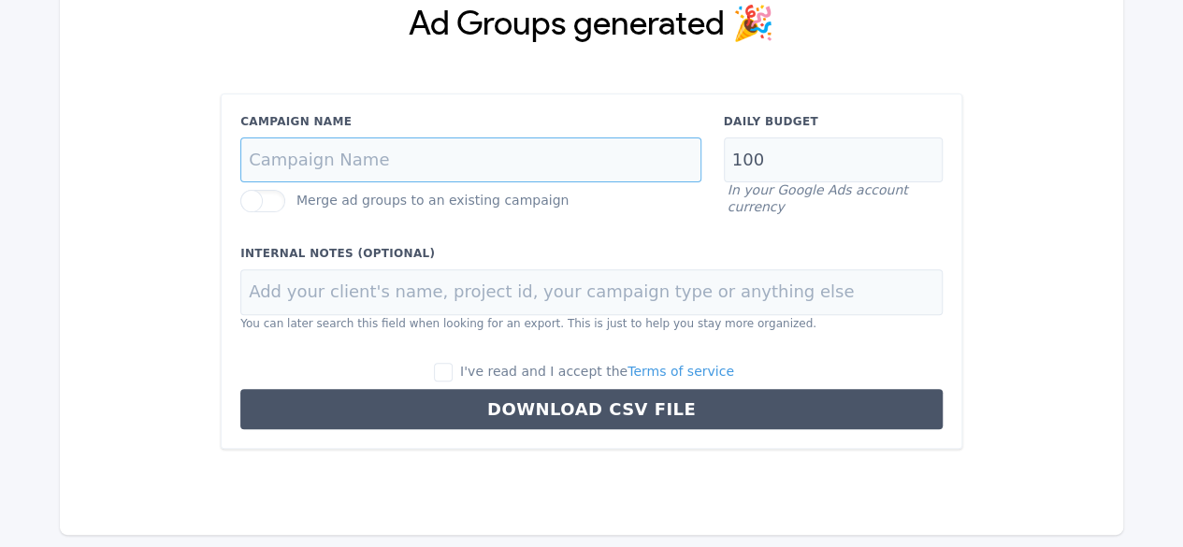
click at [374, 156] on input "Campaign Name" at bounding box center [470, 160] width 461 height 46
type input "Generic - Search - OR"
drag, startPoint x: 804, startPoint y: 167, endPoint x: 724, endPoint y: 162, distance: 80.6
click at [724, 164] on div "Daily Budget 100 In your Google Ads account currency" at bounding box center [832, 164] width 241 height 103
type input "10"
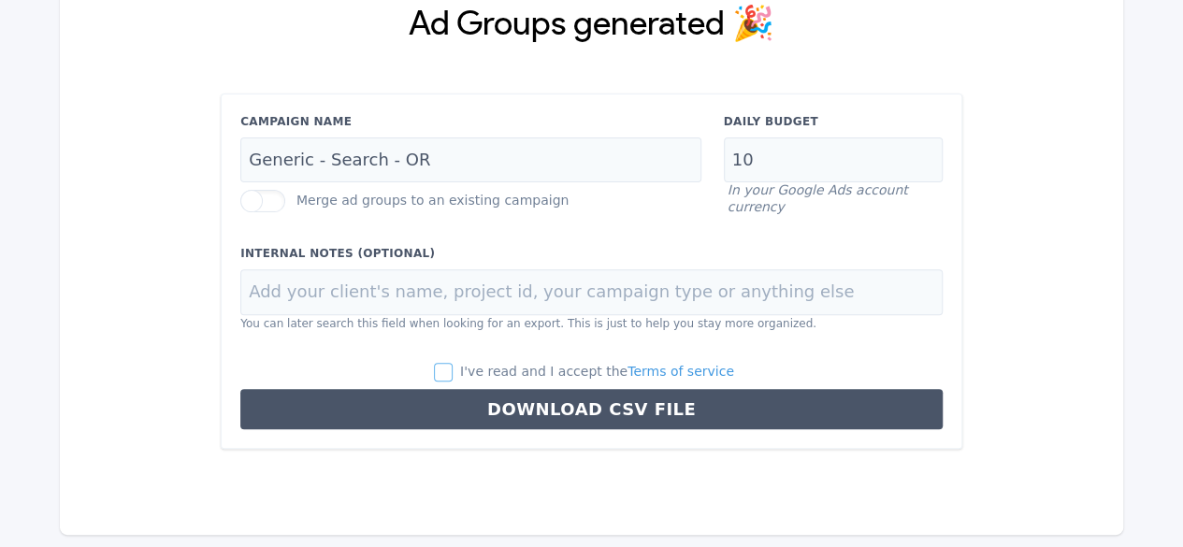
click at [453, 364] on input "I've read and I accept the Terms of service" at bounding box center [443, 372] width 19 height 19
checkbox input "true"
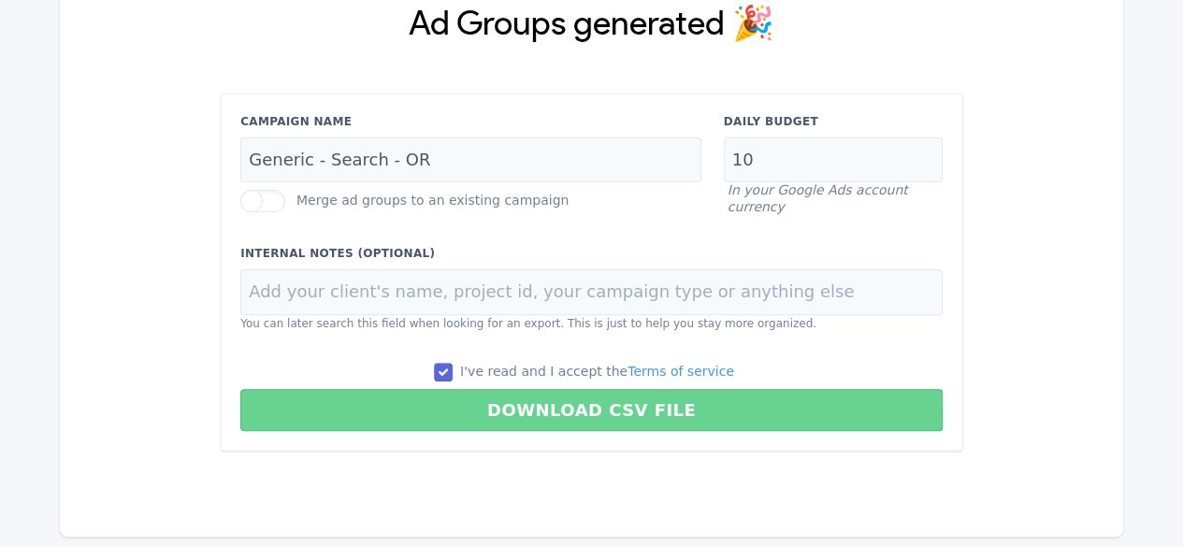
click at [505, 396] on button "Download CSV File" at bounding box center [591, 410] width 702 height 42
